Goal: Use online tool/utility: Utilize a website feature to perform a specific function

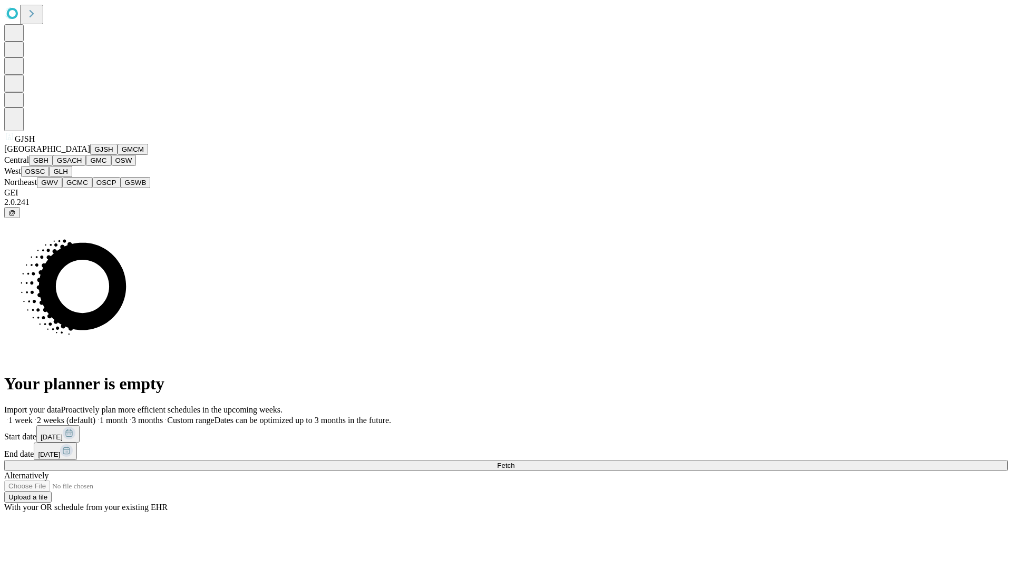
click at [90, 155] on button "GJSH" at bounding box center [103, 149] width 27 height 11
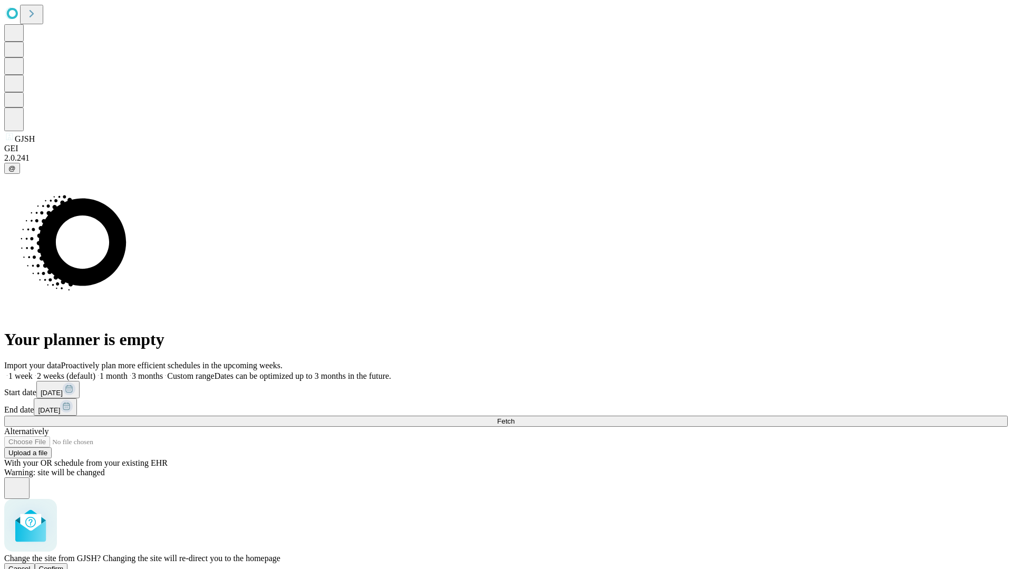
click at [64, 565] on span "Confirm" at bounding box center [51, 569] width 25 height 8
click at [128, 372] on label "1 month" at bounding box center [111, 376] width 32 height 9
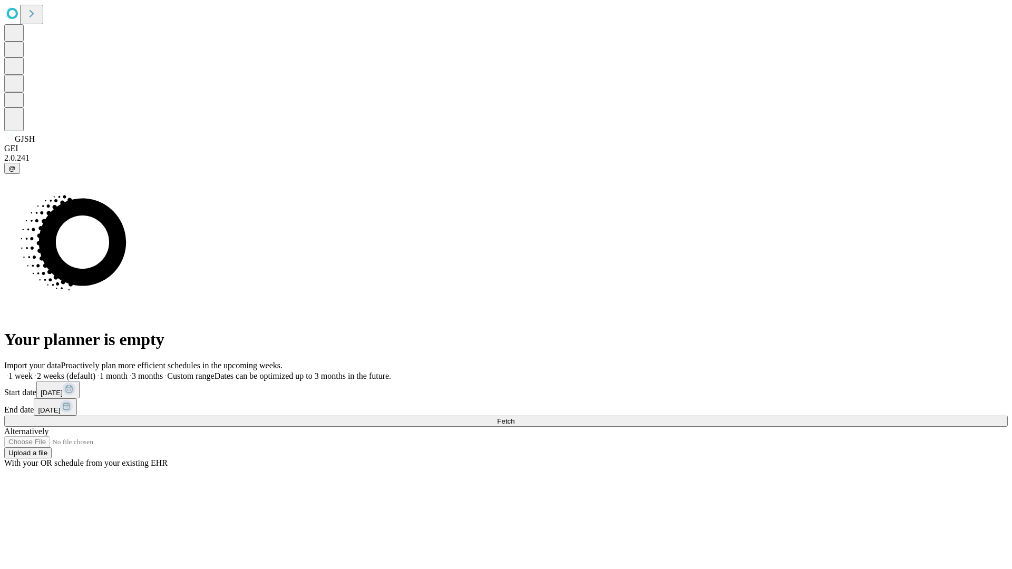
click at [514, 417] on span "Fetch" at bounding box center [505, 421] width 17 height 8
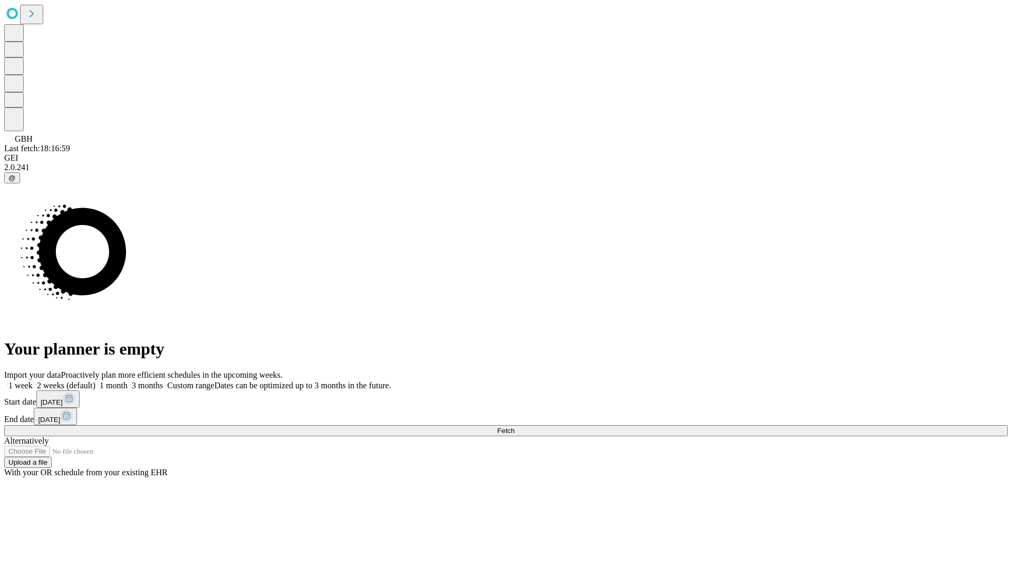
click at [128, 381] on label "1 month" at bounding box center [111, 385] width 32 height 9
click at [514, 427] on span "Fetch" at bounding box center [505, 431] width 17 height 8
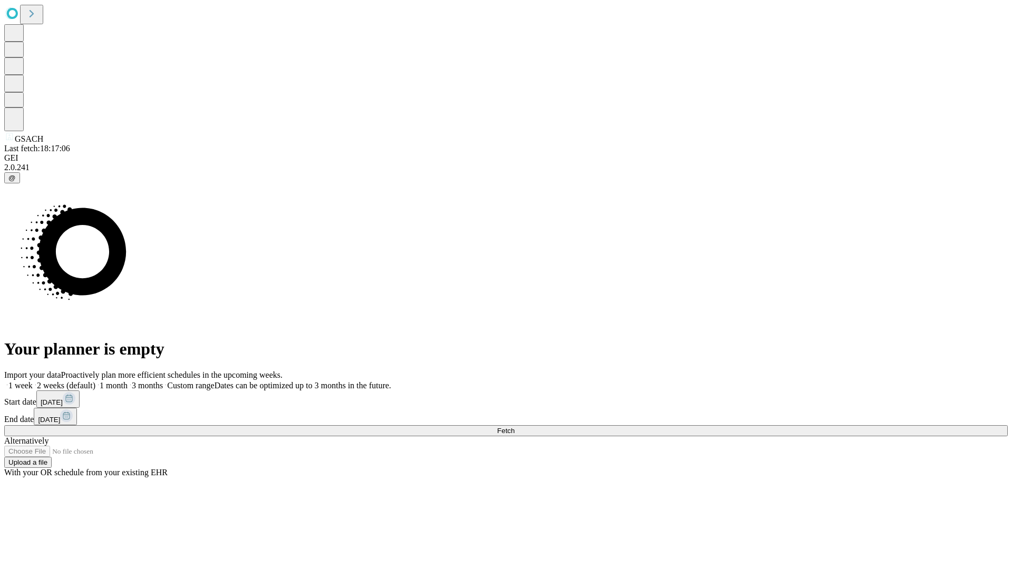
click at [514, 427] on span "Fetch" at bounding box center [505, 431] width 17 height 8
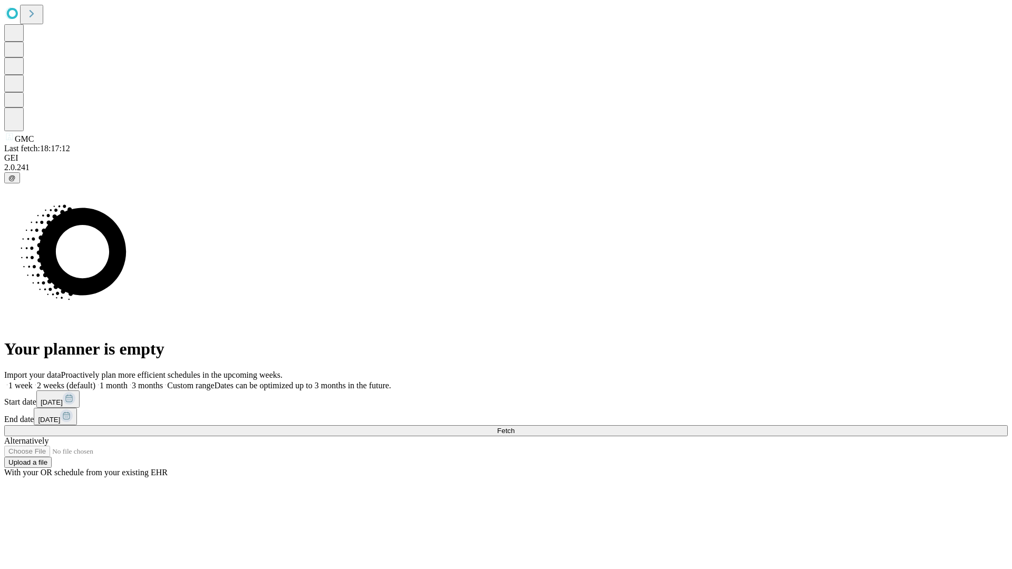
click at [128, 381] on label "1 month" at bounding box center [111, 385] width 32 height 9
click at [514, 427] on span "Fetch" at bounding box center [505, 431] width 17 height 8
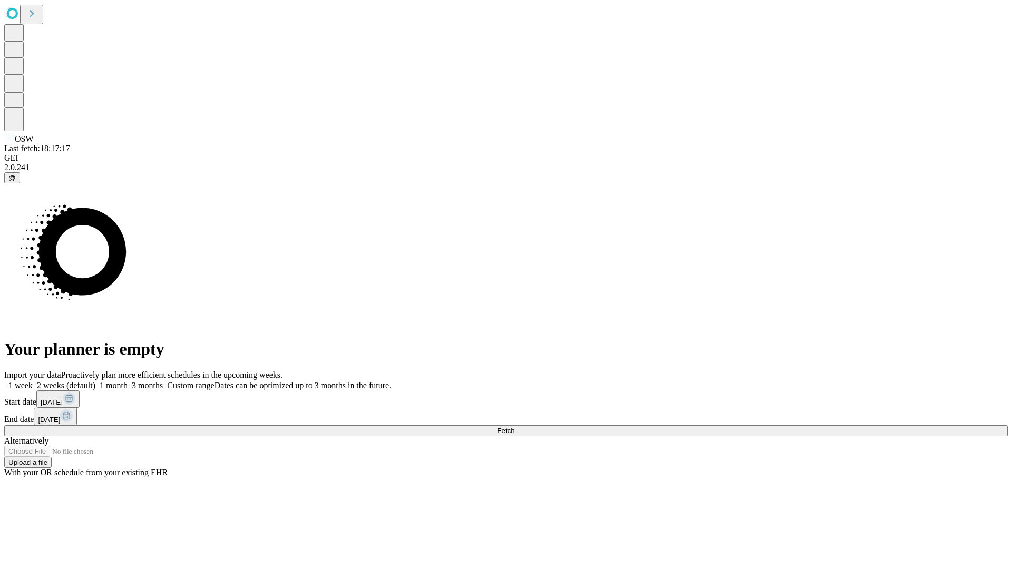
click at [128, 381] on label "1 month" at bounding box center [111, 385] width 32 height 9
click at [514, 427] on span "Fetch" at bounding box center [505, 431] width 17 height 8
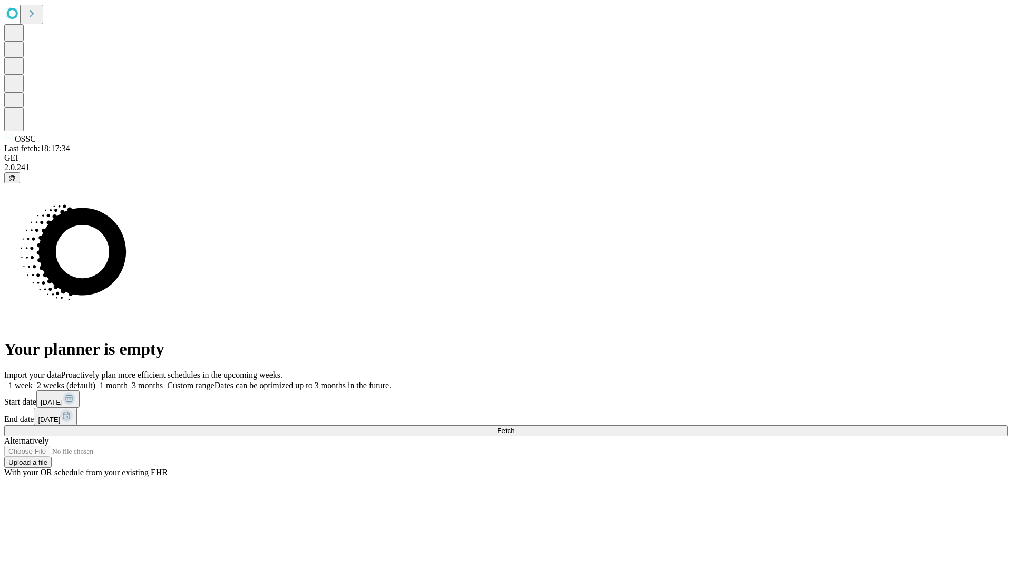
click at [128, 381] on label "1 month" at bounding box center [111, 385] width 32 height 9
click at [514, 427] on span "Fetch" at bounding box center [505, 431] width 17 height 8
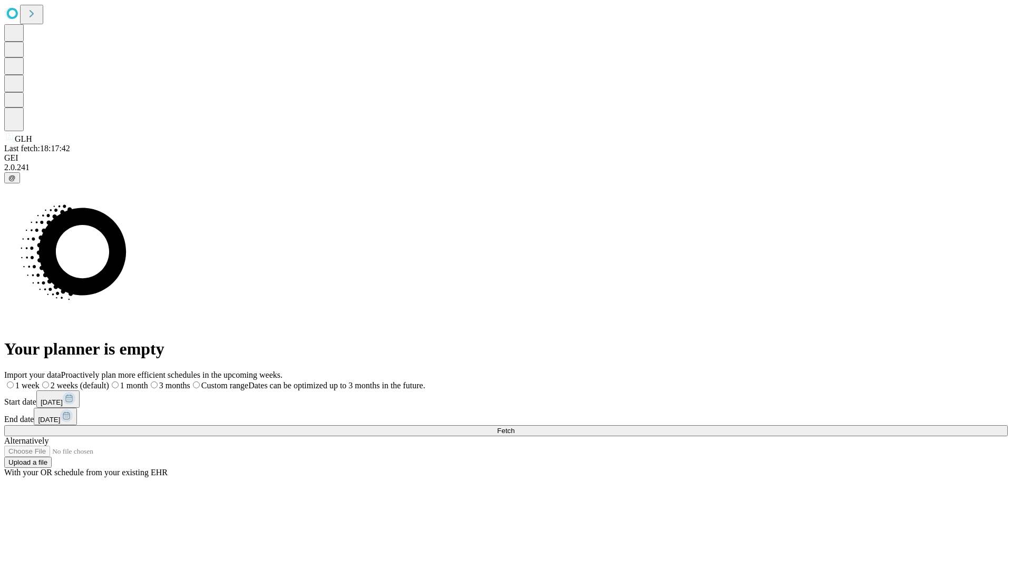
click at [148, 381] on label "1 month" at bounding box center [128, 385] width 39 height 9
click at [514, 427] on span "Fetch" at bounding box center [505, 431] width 17 height 8
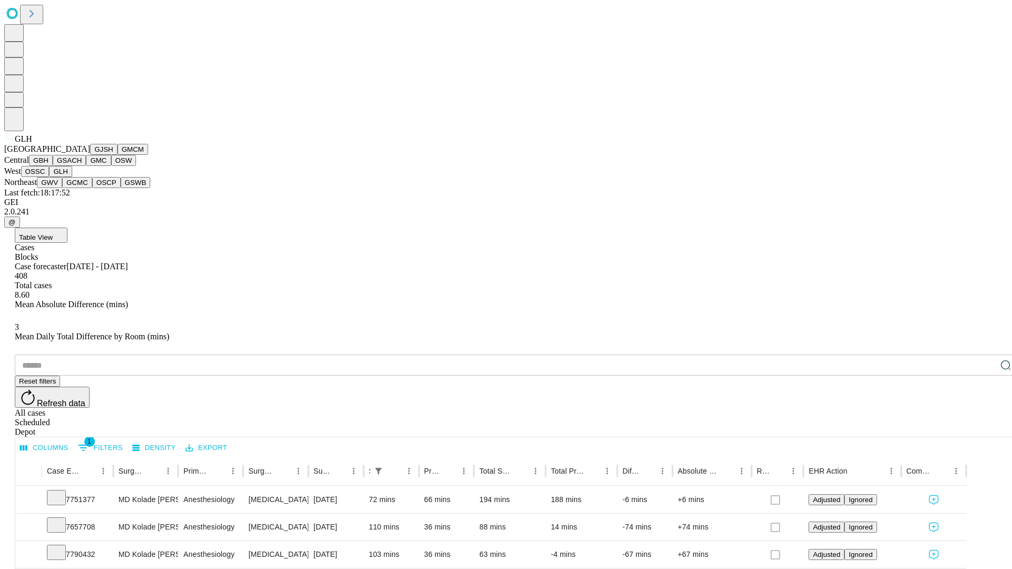
click at [62, 188] on button "GWV" at bounding box center [49, 182] width 25 height 11
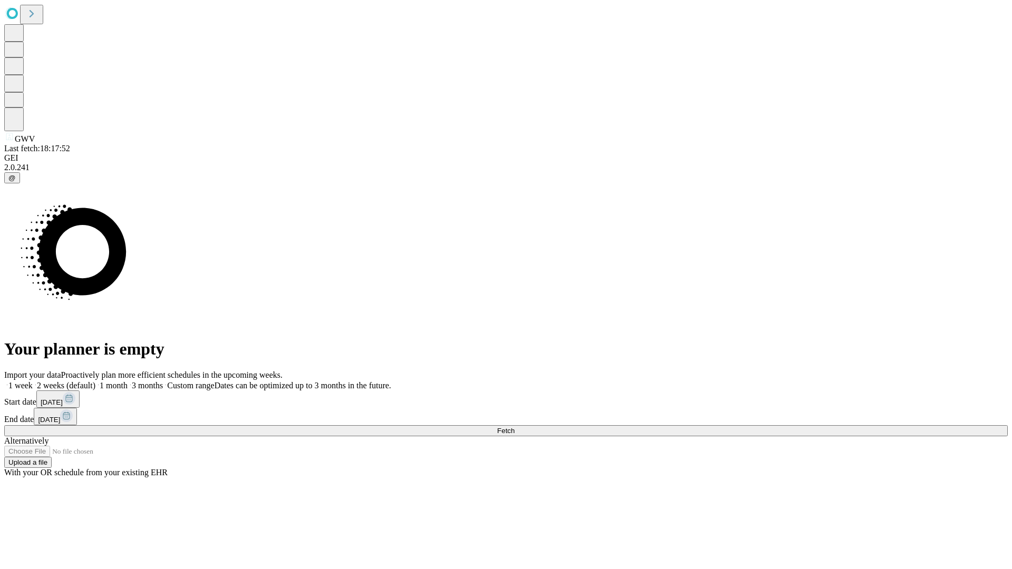
click at [128, 381] on label "1 month" at bounding box center [111, 385] width 32 height 9
click at [514, 427] on span "Fetch" at bounding box center [505, 431] width 17 height 8
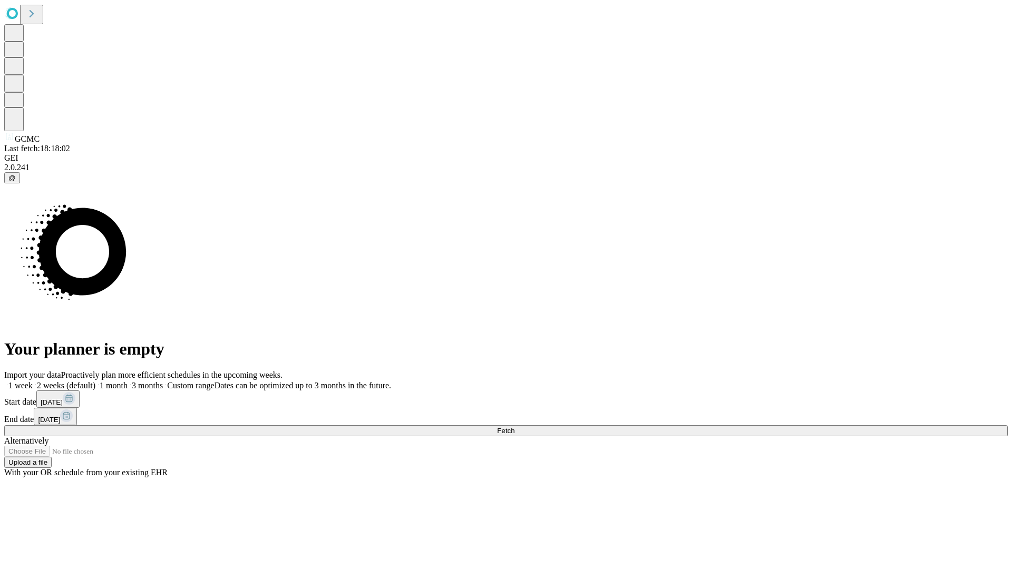
click at [128, 381] on label "1 month" at bounding box center [111, 385] width 32 height 9
click at [514, 427] on span "Fetch" at bounding box center [505, 431] width 17 height 8
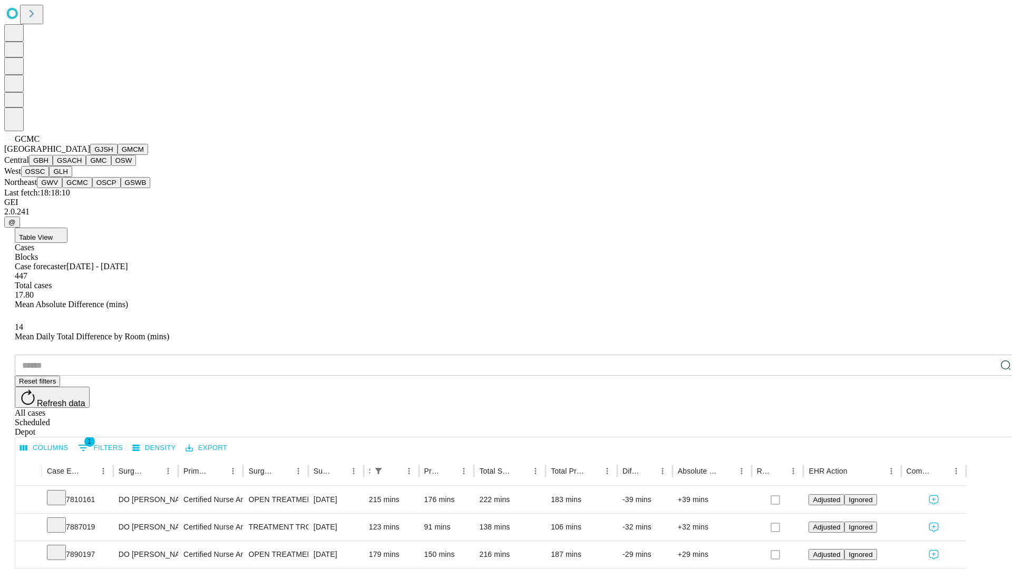
click at [92, 188] on button "OSCP" at bounding box center [106, 182] width 28 height 11
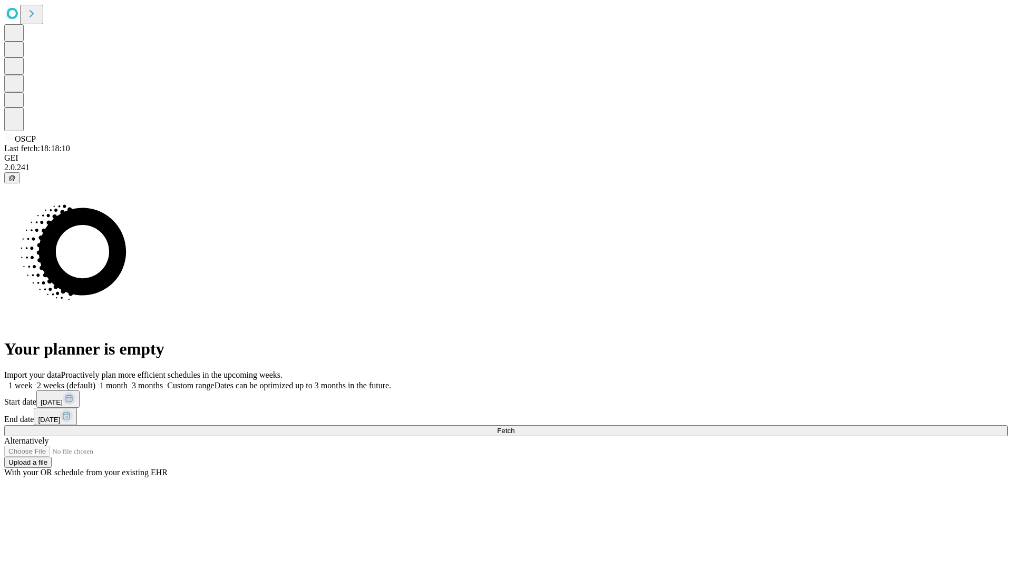
click at [128, 381] on label "1 month" at bounding box center [111, 385] width 32 height 9
click at [514, 427] on span "Fetch" at bounding box center [505, 431] width 17 height 8
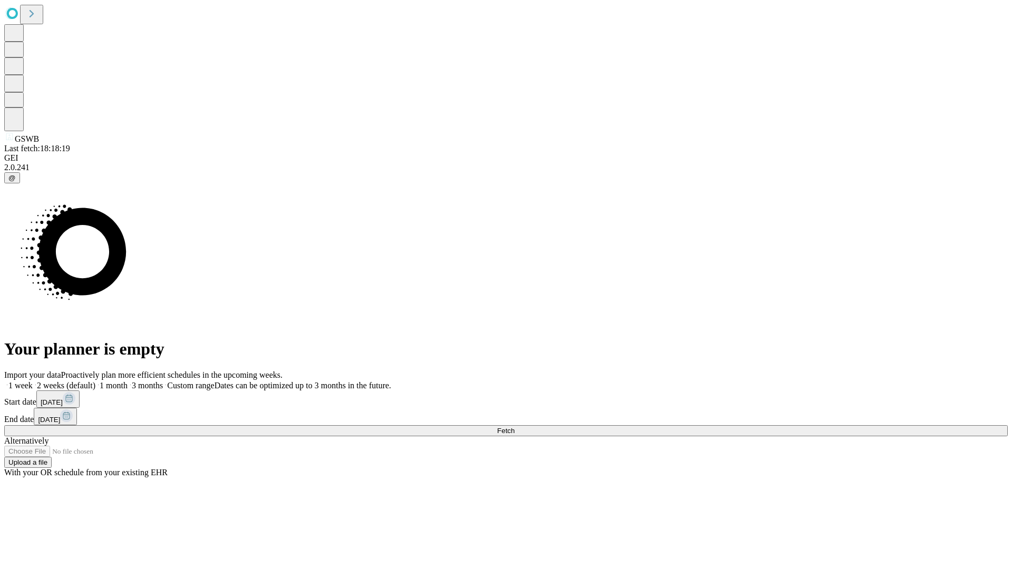
click at [128, 381] on label "1 month" at bounding box center [111, 385] width 32 height 9
click at [514, 427] on span "Fetch" at bounding box center [505, 431] width 17 height 8
